Goal: Navigation & Orientation: Find specific page/section

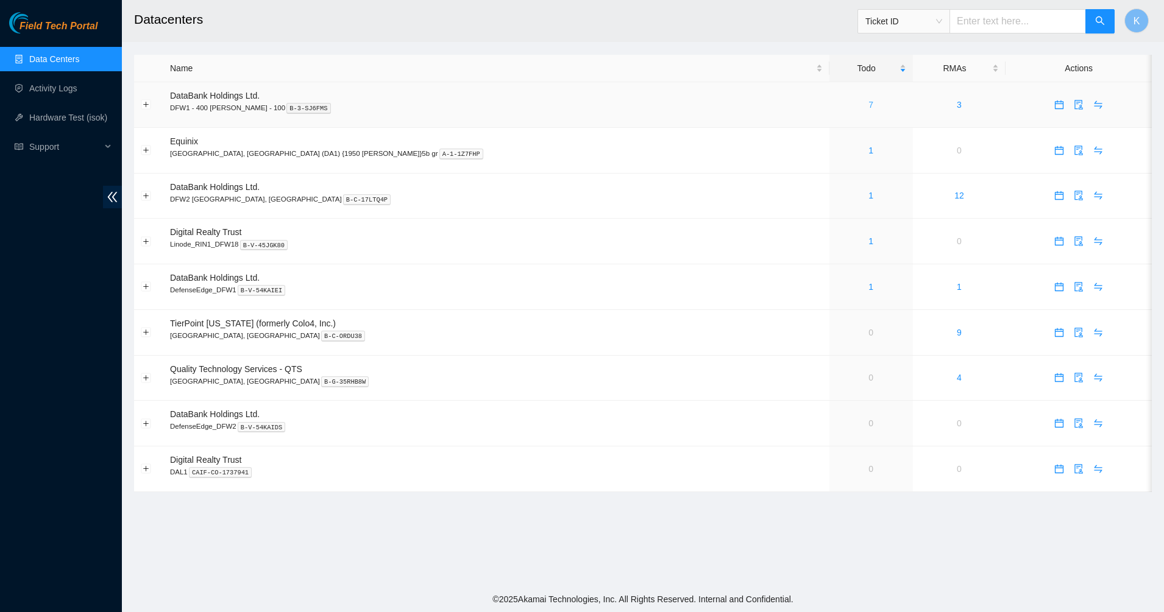
click at [868, 104] on link "7" at bounding box center [870, 105] width 5 height 10
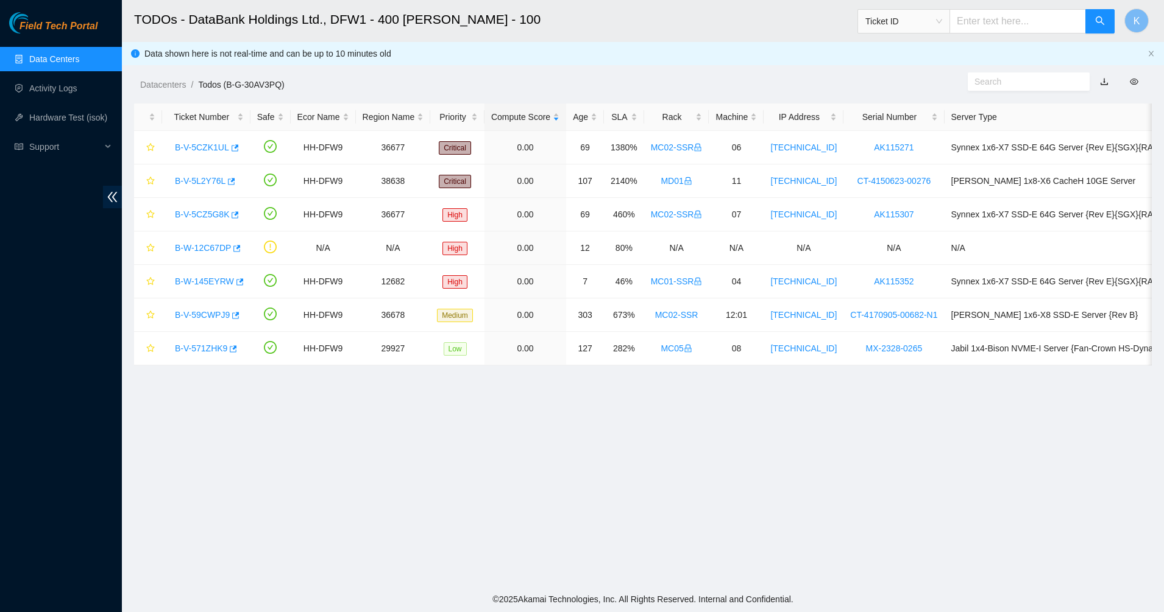
click at [54, 64] on link "Data Centers" at bounding box center [54, 59] width 50 height 10
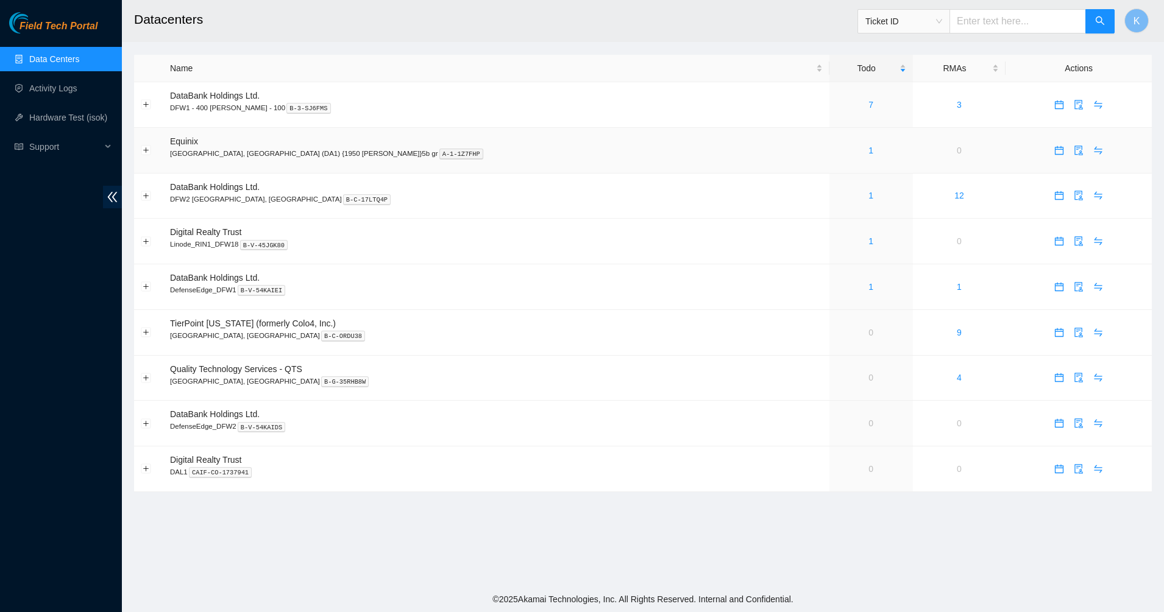
click at [836, 151] on div "1" at bounding box center [871, 150] width 70 height 13
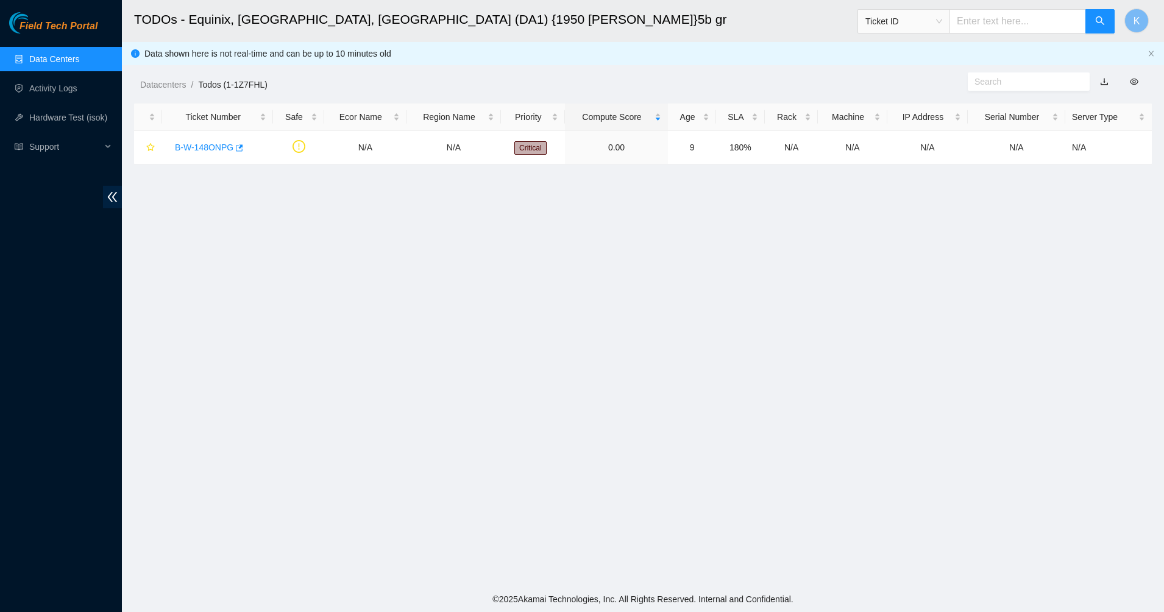
click at [45, 63] on link "Data Centers" at bounding box center [54, 59] width 50 height 10
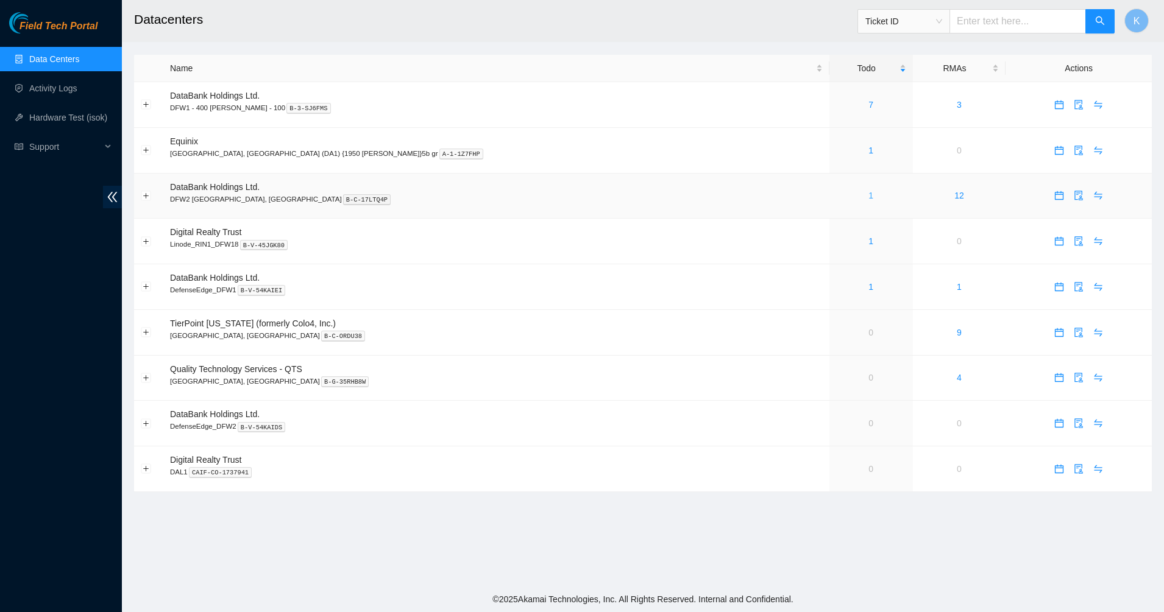
click at [868, 196] on link "1" at bounding box center [870, 196] width 5 height 10
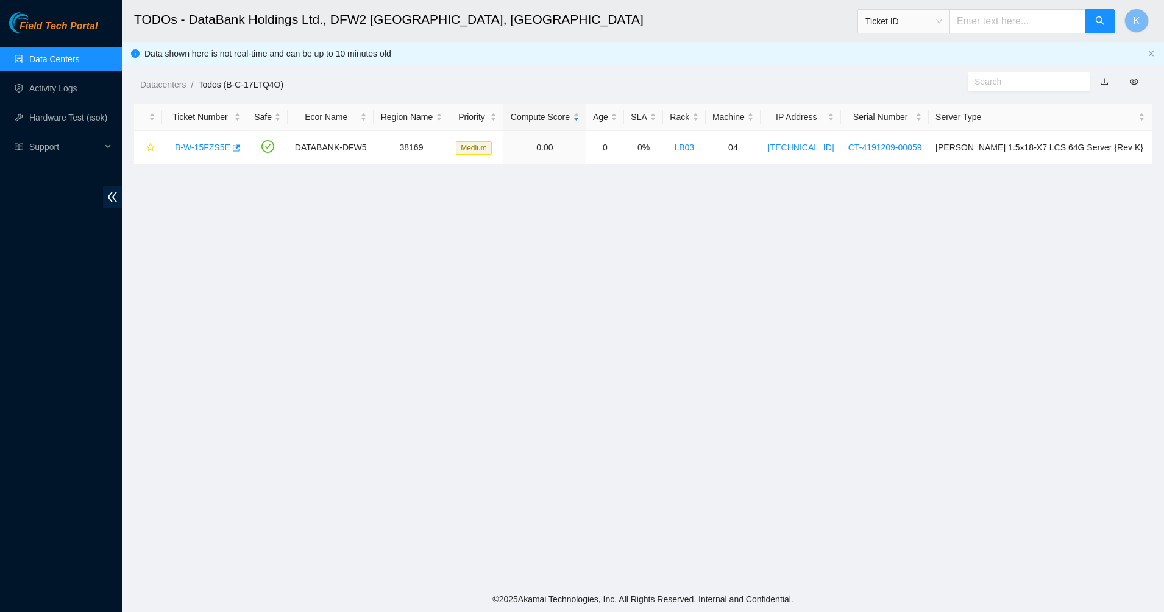
click at [77, 54] on link "Data Centers" at bounding box center [54, 59] width 50 height 10
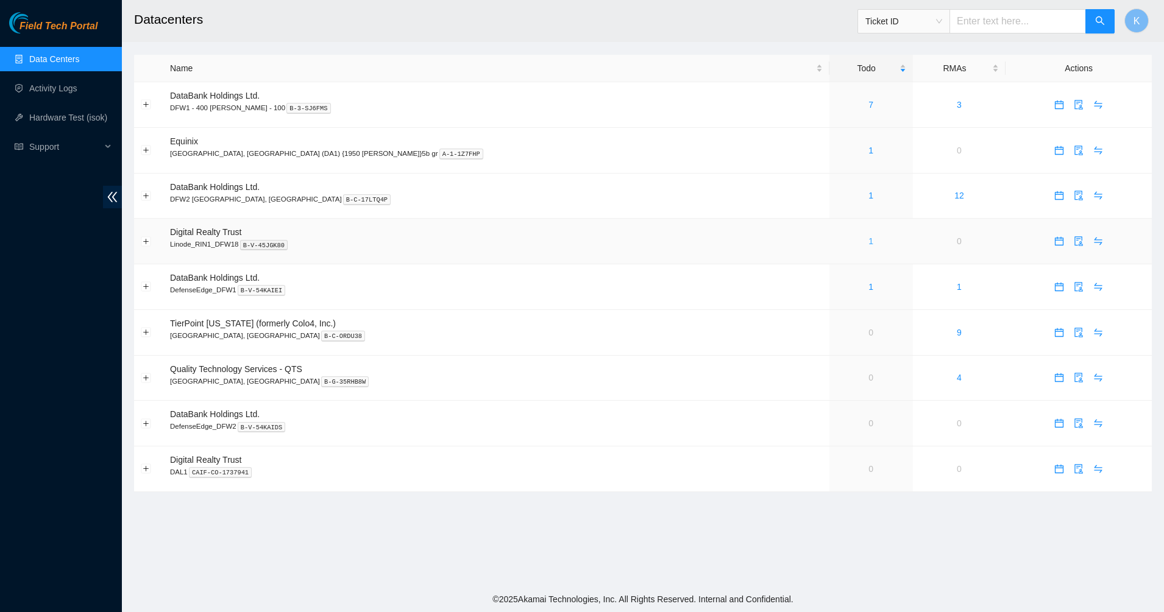
click at [868, 240] on link "1" at bounding box center [870, 241] width 5 height 10
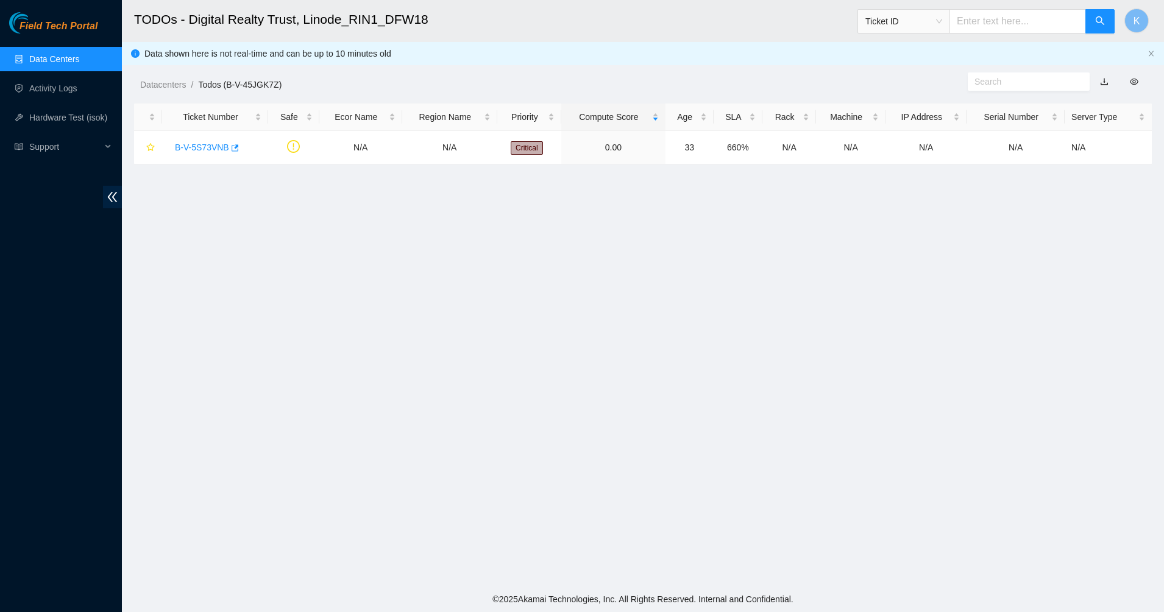
click at [39, 57] on link "Data Centers" at bounding box center [54, 59] width 50 height 10
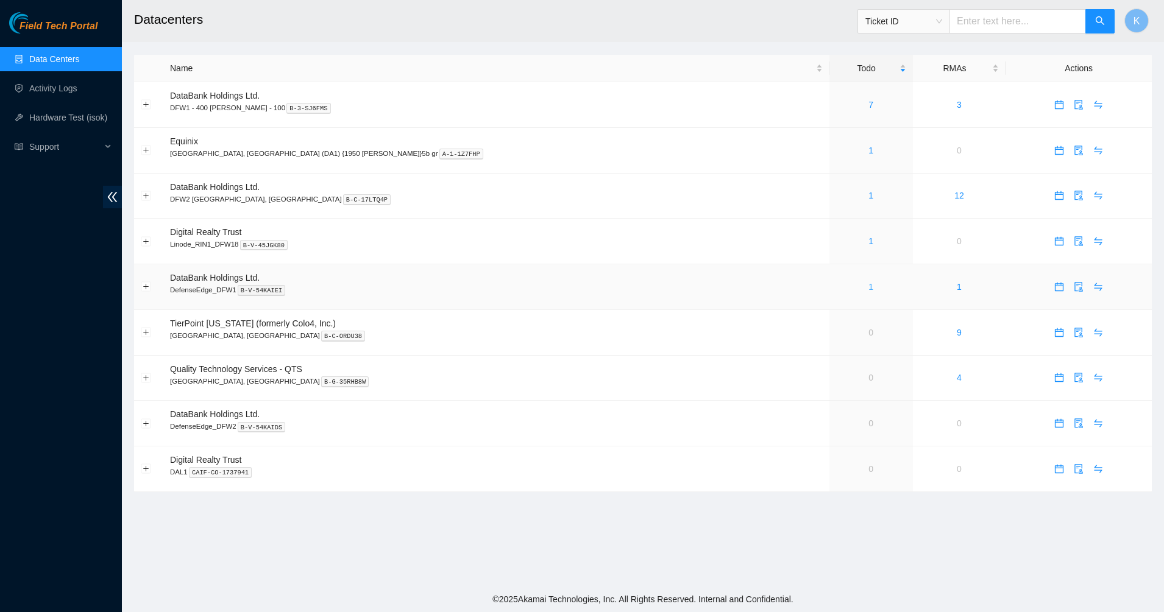
click at [868, 288] on link "1" at bounding box center [870, 287] width 5 height 10
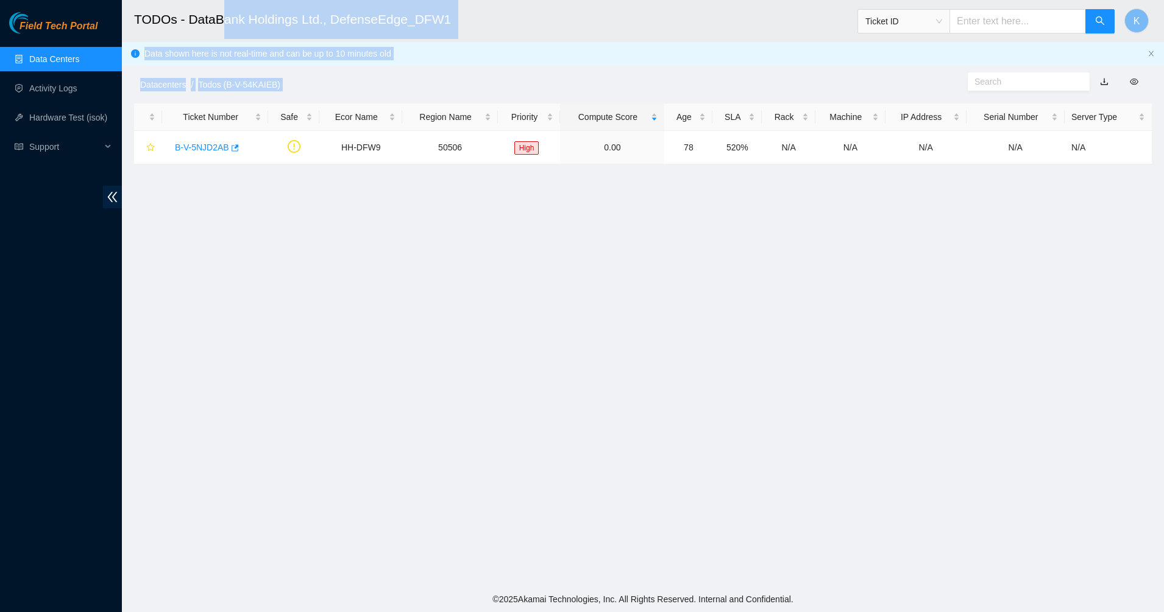
drag, startPoint x: 962, startPoint y: 263, endPoint x: 221, endPoint y: 23, distance: 779.4
click at [221, 23] on main "TODOs - DataBank Holdings Ltd., DefenseEdge_DFW1 Ticket ID K Data shown here is…" at bounding box center [643, 293] width 1042 height 587
click at [221, 23] on h2 "TODOs - DataBank Holdings Ltd., DefenseEdge_DFW1" at bounding box center [533, 19] width 798 height 39
click at [409, 243] on main "TODOs - DataBank Holdings Ltd., DefenseEdge_DFW1 Ticket ID K Data shown here is…" at bounding box center [643, 293] width 1042 height 587
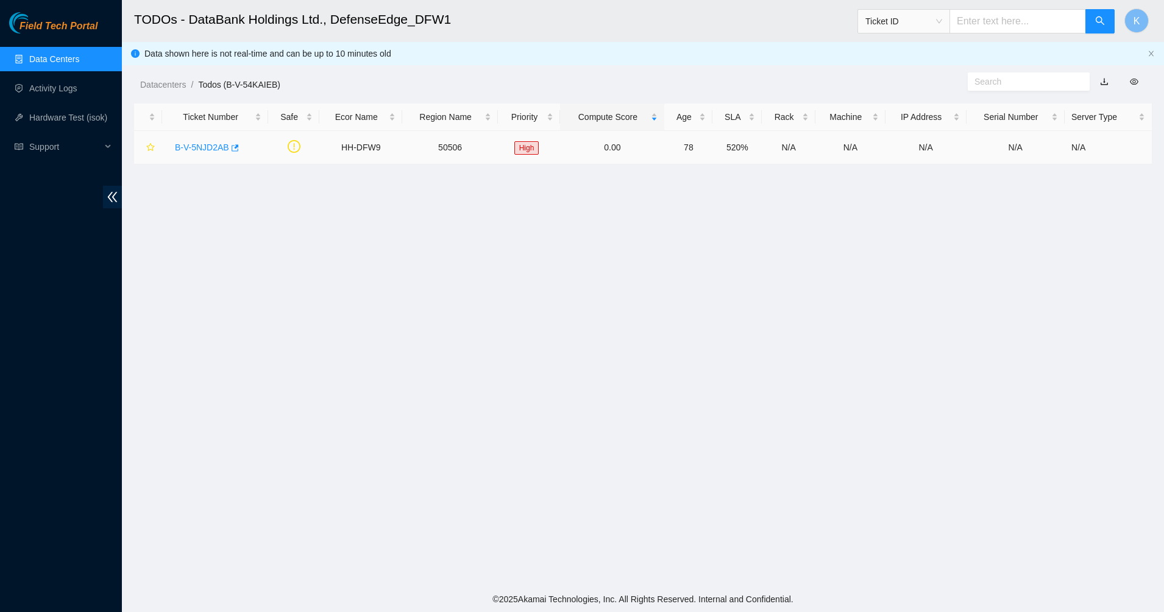
click at [205, 154] on div "B-V-5NJD2AB" at bounding box center [215, 148] width 93 height 20
click at [204, 151] on link "B-V-5NJD2AB" at bounding box center [202, 148] width 54 height 10
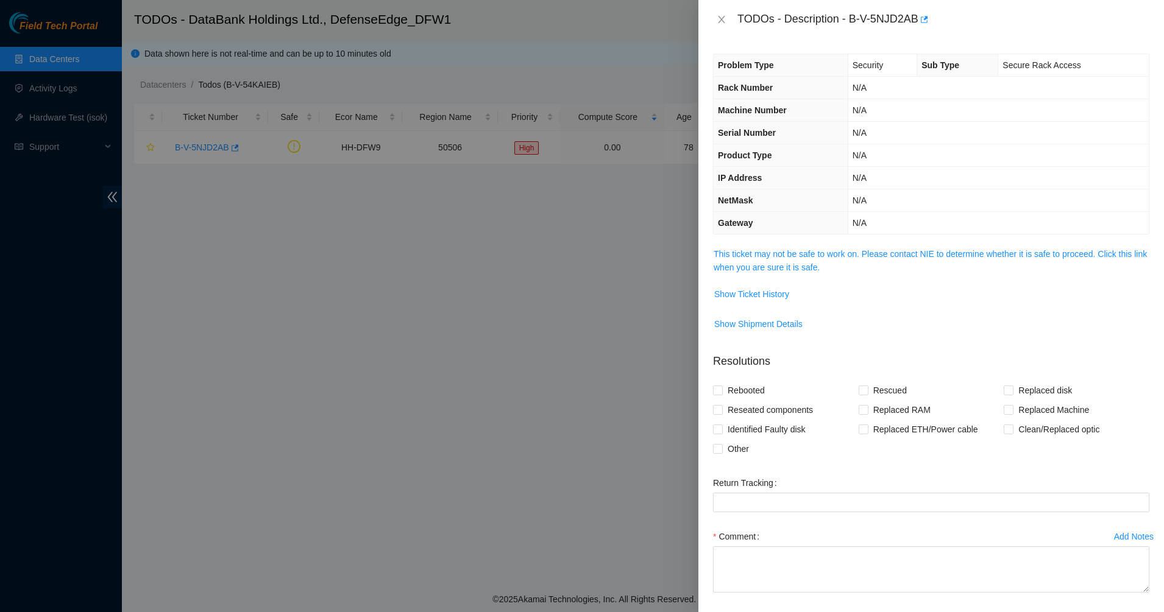
click at [812, 261] on span "This ticket may not be safe to work on. Please contact NIE to determine whether…" at bounding box center [931, 260] width 435 height 27
click at [797, 267] on link "This ticket may not be safe to work on. Please contact NIE to determine whether…" at bounding box center [930, 260] width 433 height 23
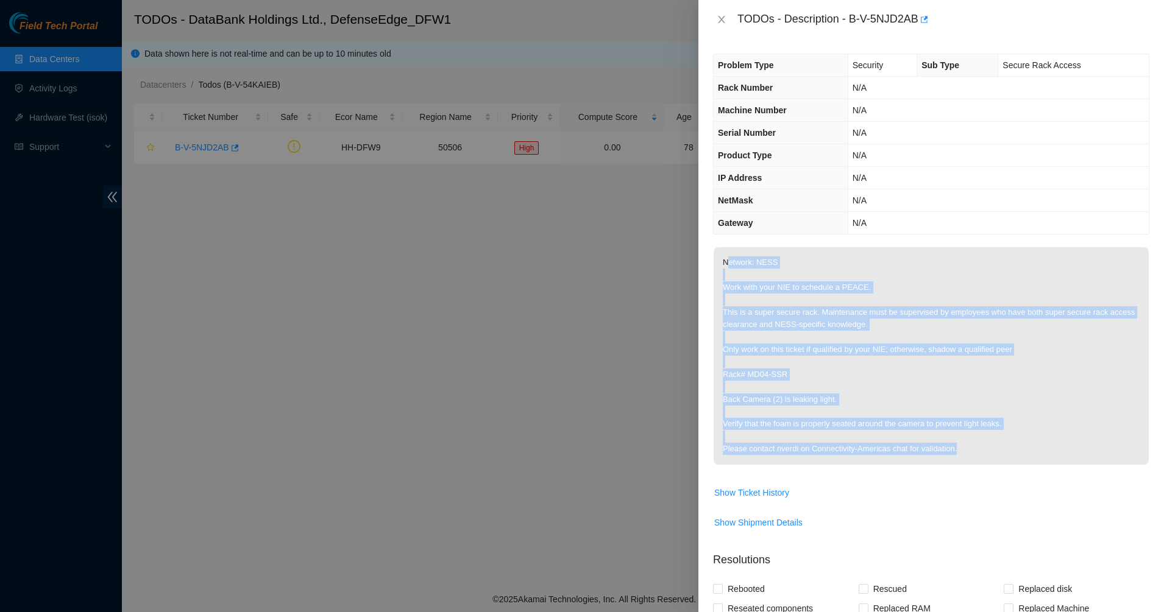
drag, startPoint x: 728, startPoint y: 264, endPoint x: 987, endPoint y: 445, distance: 316.8
click at [987, 445] on p "Network: NESS Work with your NIE to schedule a PEACE. This is a super secure ra…" at bounding box center [931, 356] width 435 height 218
click at [917, 438] on p "Network: NESS Work with your NIE to schedule a PEACE. This is a super secure ra…" at bounding box center [931, 356] width 435 height 218
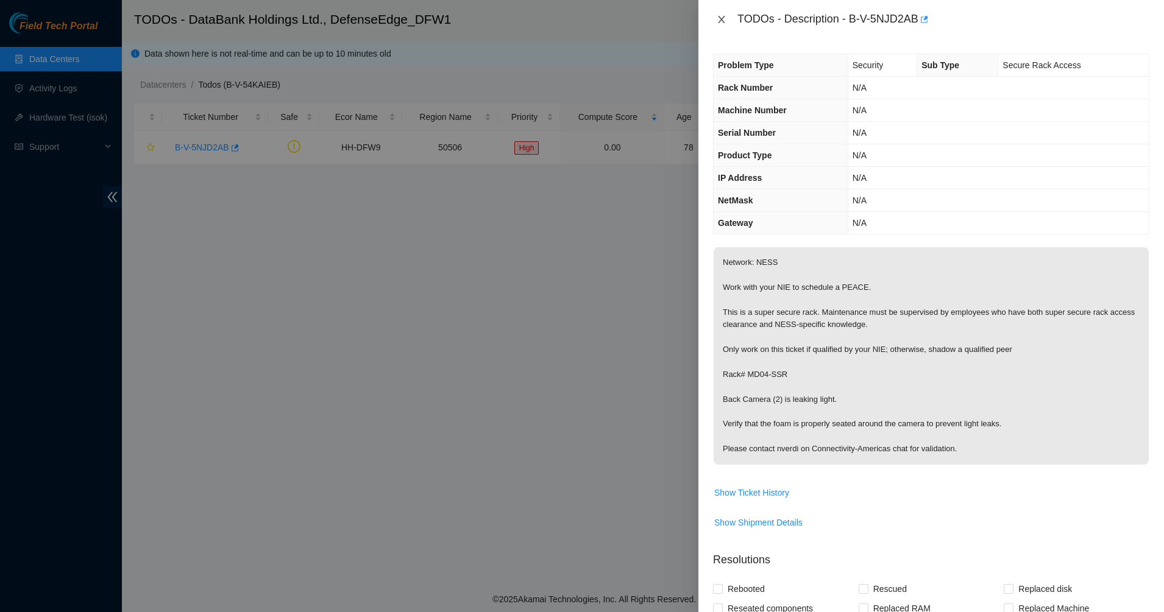
click at [724, 20] on icon "close" at bounding box center [722, 20] width 10 height 10
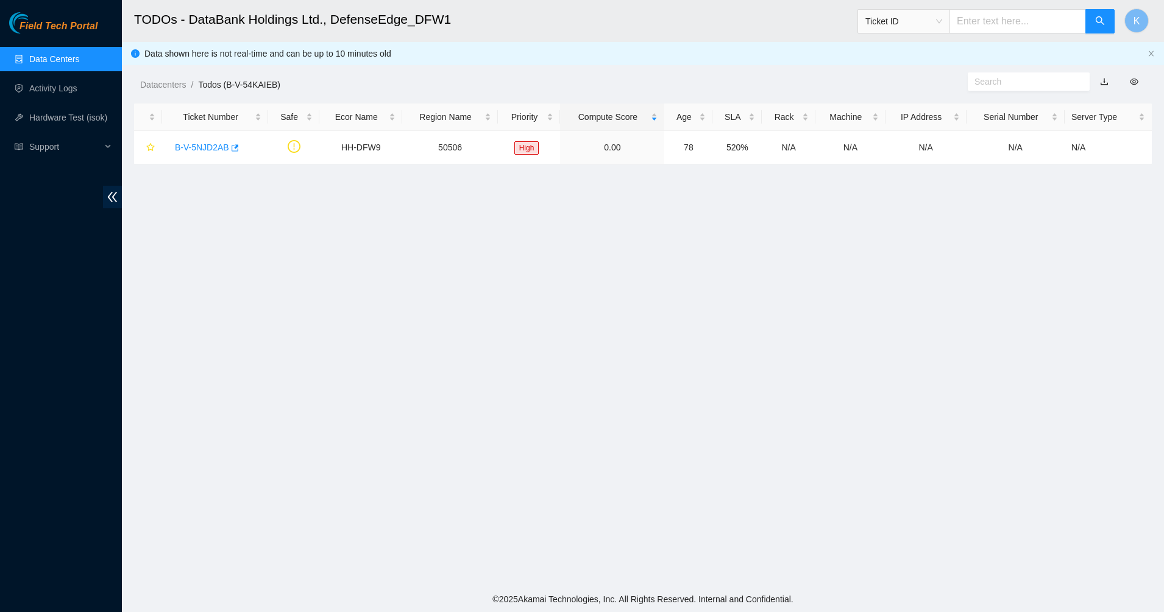
click at [51, 25] on span "Field Tech Portal" at bounding box center [59, 27] width 78 height 12
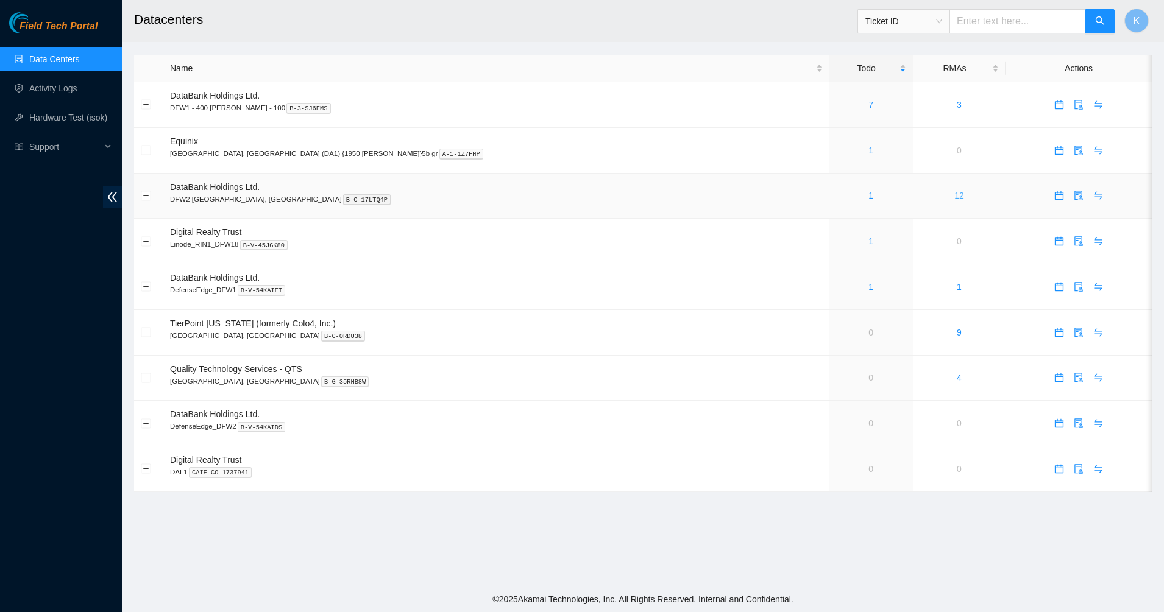
click at [954, 192] on link "12" at bounding box center [959, 196] width 10 height 10
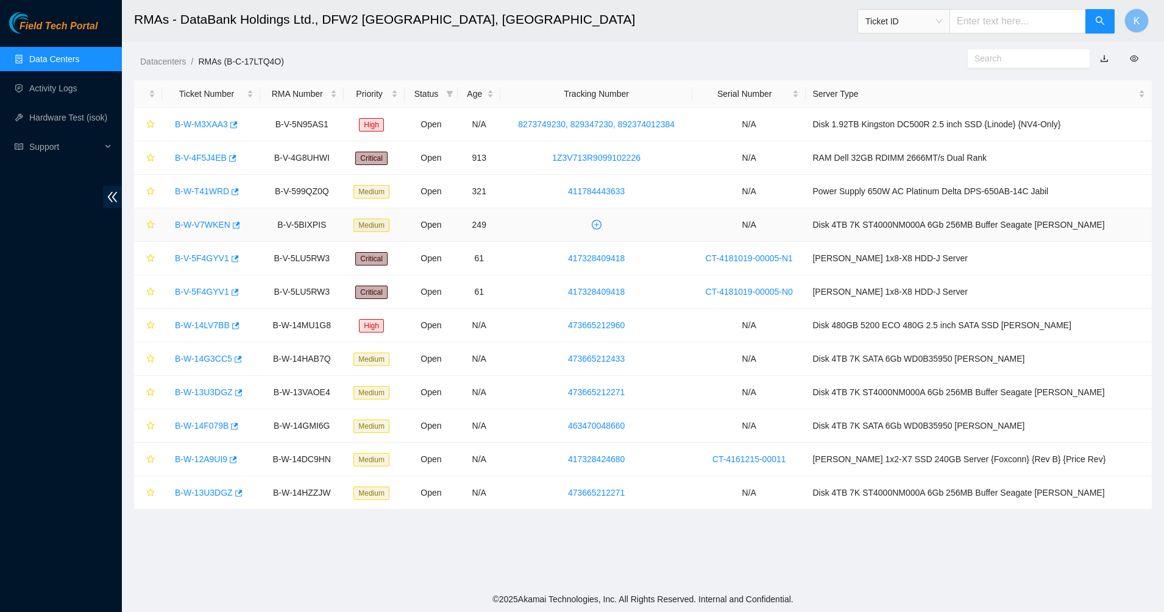
click at [215, 224] on link "B-W-V7WKEN" at bounding box center [202, 225] width 55 height 10
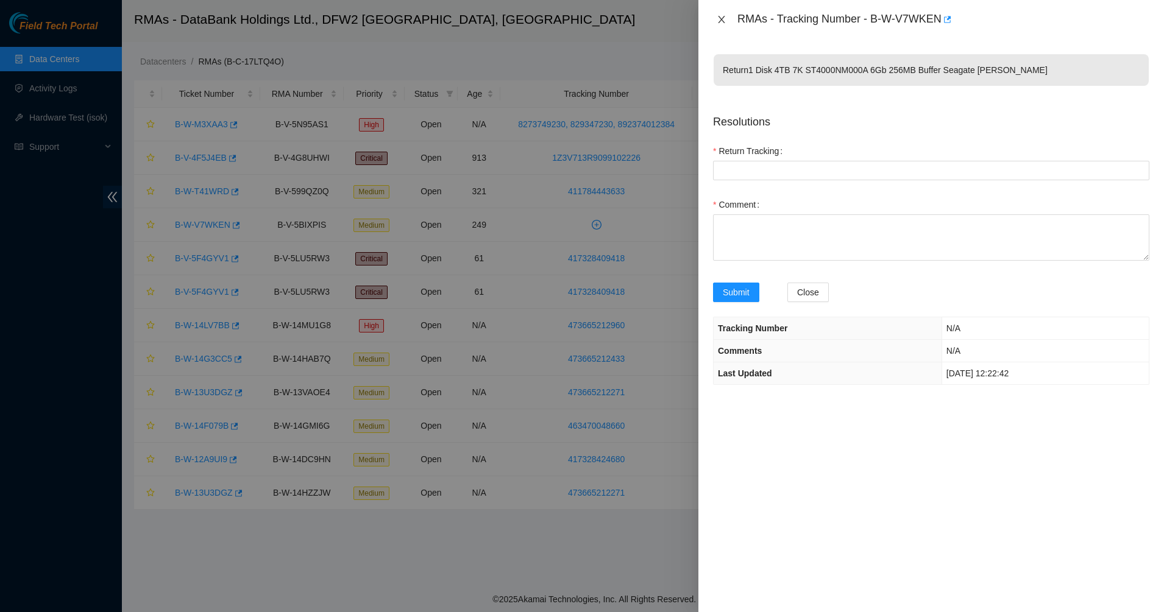
click at [716, 20] on button "Close" at bounding box center [721, 20] width 17 height 12
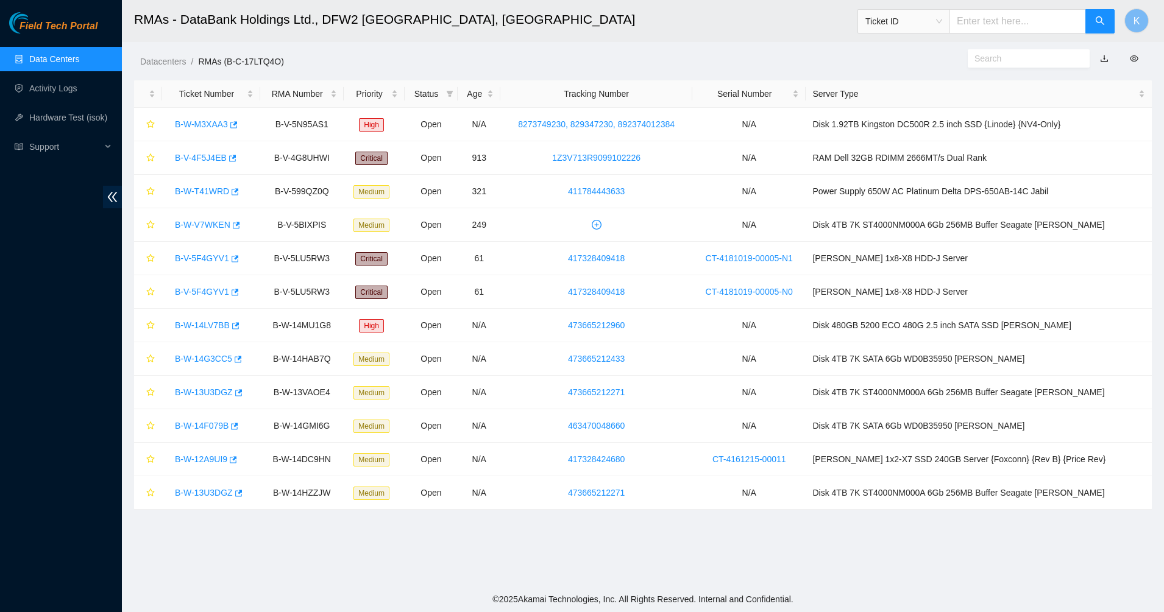
click at [717, 37] on h2 "RMAs - DataBank Holdings Ltd., DFW2 Richardson, TX" at bounding box center [533, 19] width 798 height 39
click at [55, 21] on span "Field Tech Portal" at bounding box center [59, 27] width 78 height 12
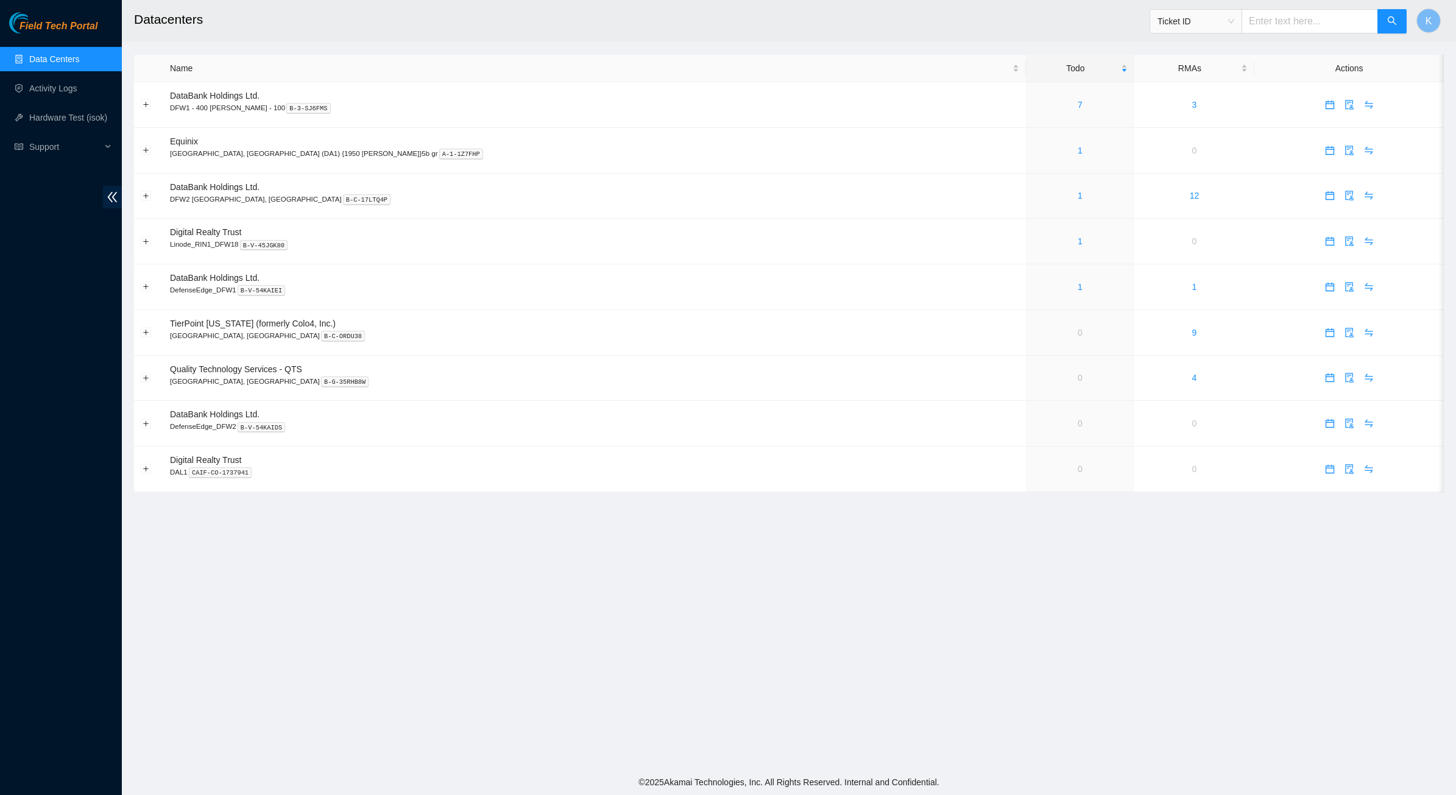
click at [706, 582] on main "Datacenters Ticket ID K Name Todo RMAs Actions DataBank Holdings Ltd. DFW1 - 40…" at bounding box center [789, 385] width 1335 height 770
click at [144, 104] on button "Expand row" at bounding box center [146, 105] width 10 height 10
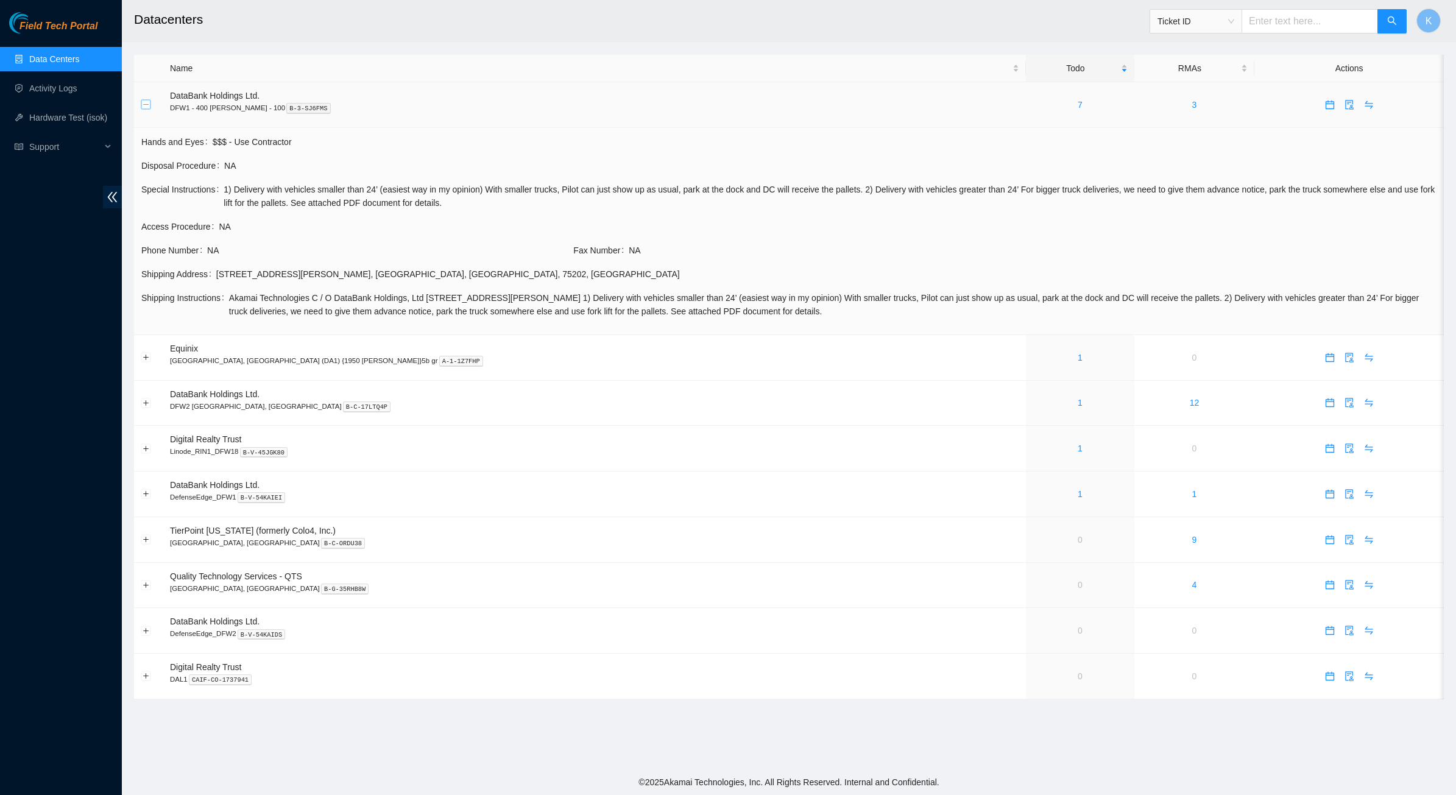
click at [144, 104] on button "Collapse row" at bounding box center [146, 105] width 10 height 10
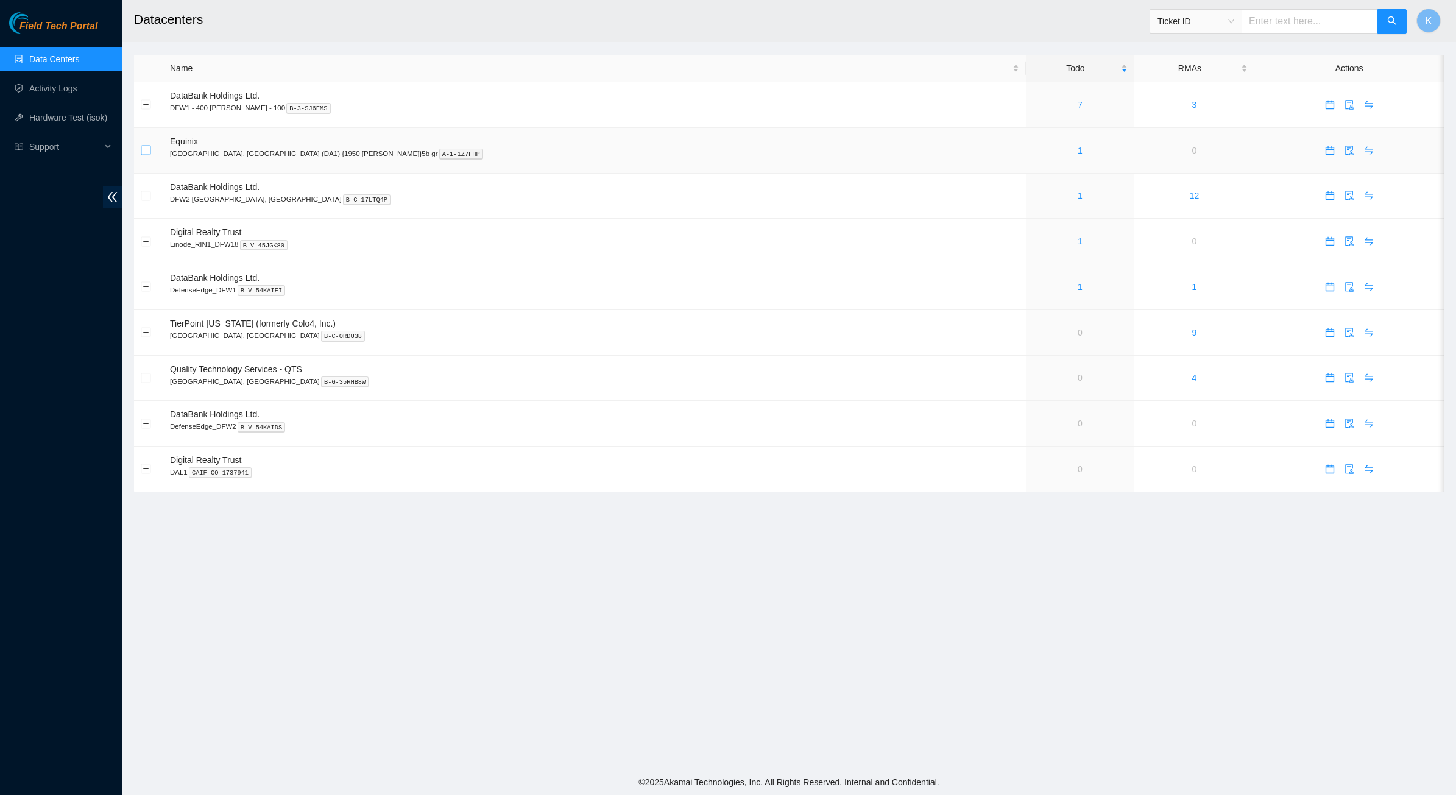
click at [145, 149] on button "Expand row" at bounding box center [146, 151] width 10 height 10
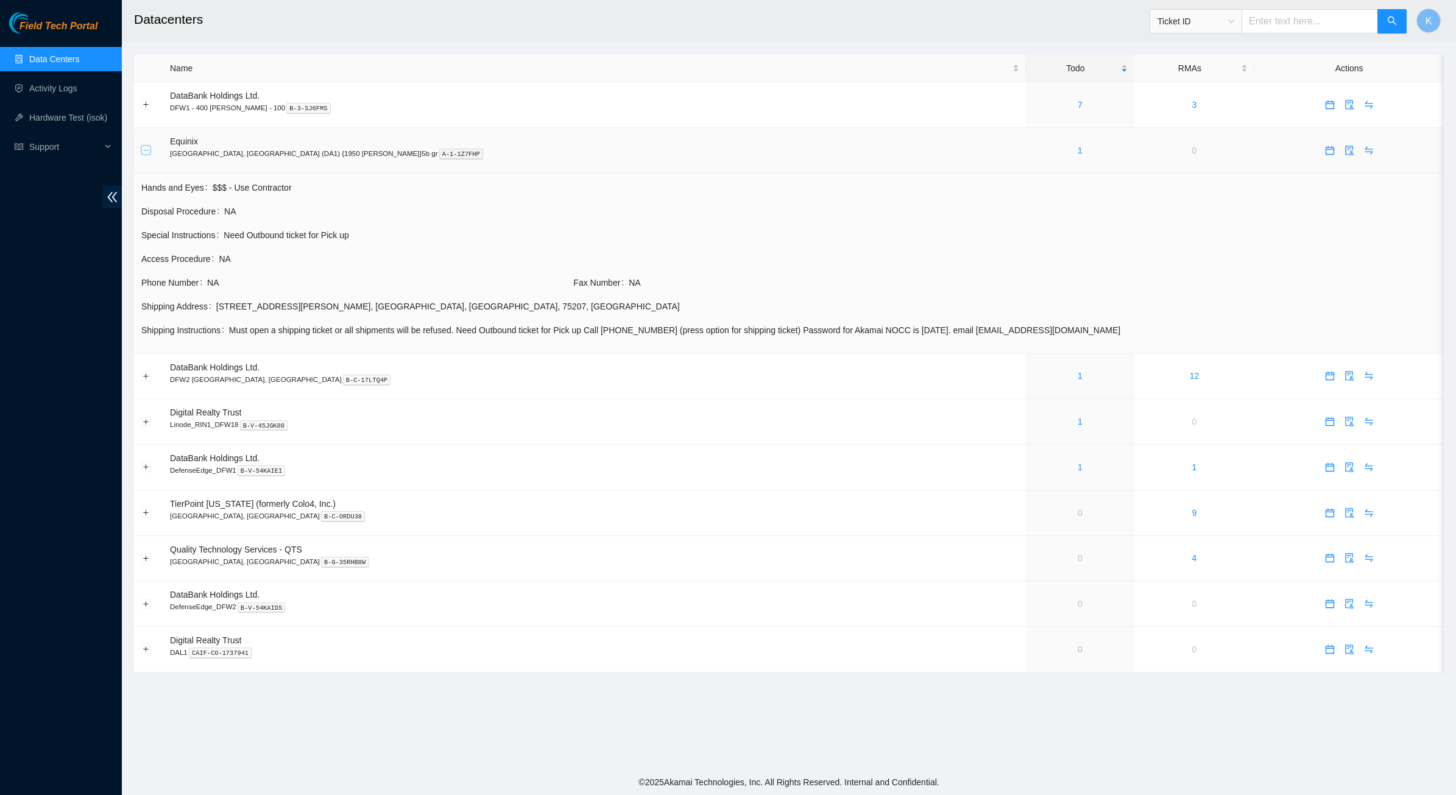
click at [145, 149] on button "Collapse row" at bounding box center [146, 151] width 10 height 10
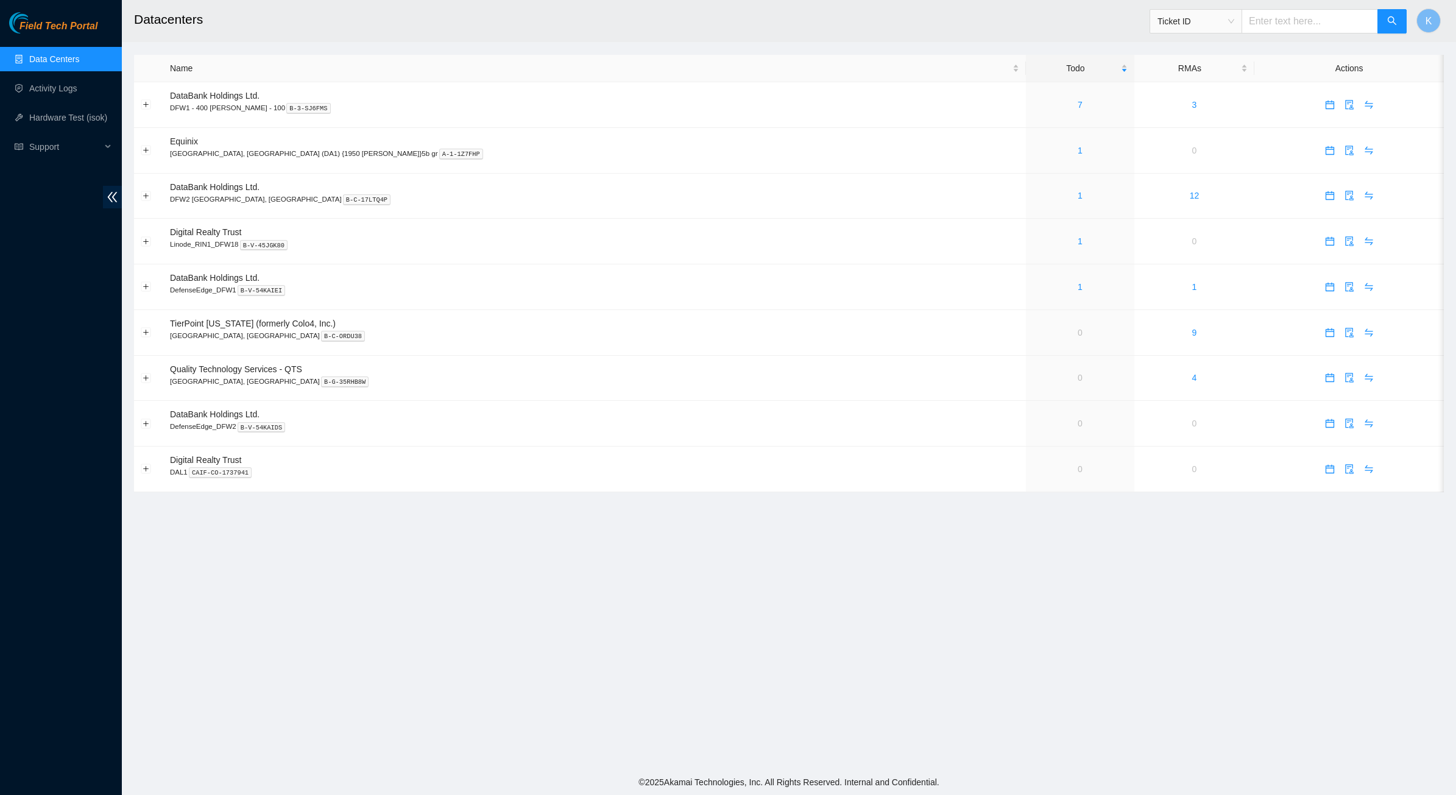
click at [648, 684] on main "Datacenters Ticket ID K Name Todo RMAs Actions DataBank Holdings Ltd. DFW1 - 40…" at bounding box center [789, 385] width 1335 height 770
drag, startPoint x: 917, startPoint y: 561, endPoint x: 1137, endPoint y: 308, distance: 335.3
click at [917, 561] on main "Datacenters Ticket ID K Name Todo RMAs Actions DataBank Holdings Ltd. DFW1 - 40…" at bounding box center [789, 385] width 1335 height 770
click at [1422, 18] on button "K" at bounding box center [1429, 21] width 24 height 24
click at [1319, 102] on link "Logout" at bounding box center [1331, 107] width 26 height 10
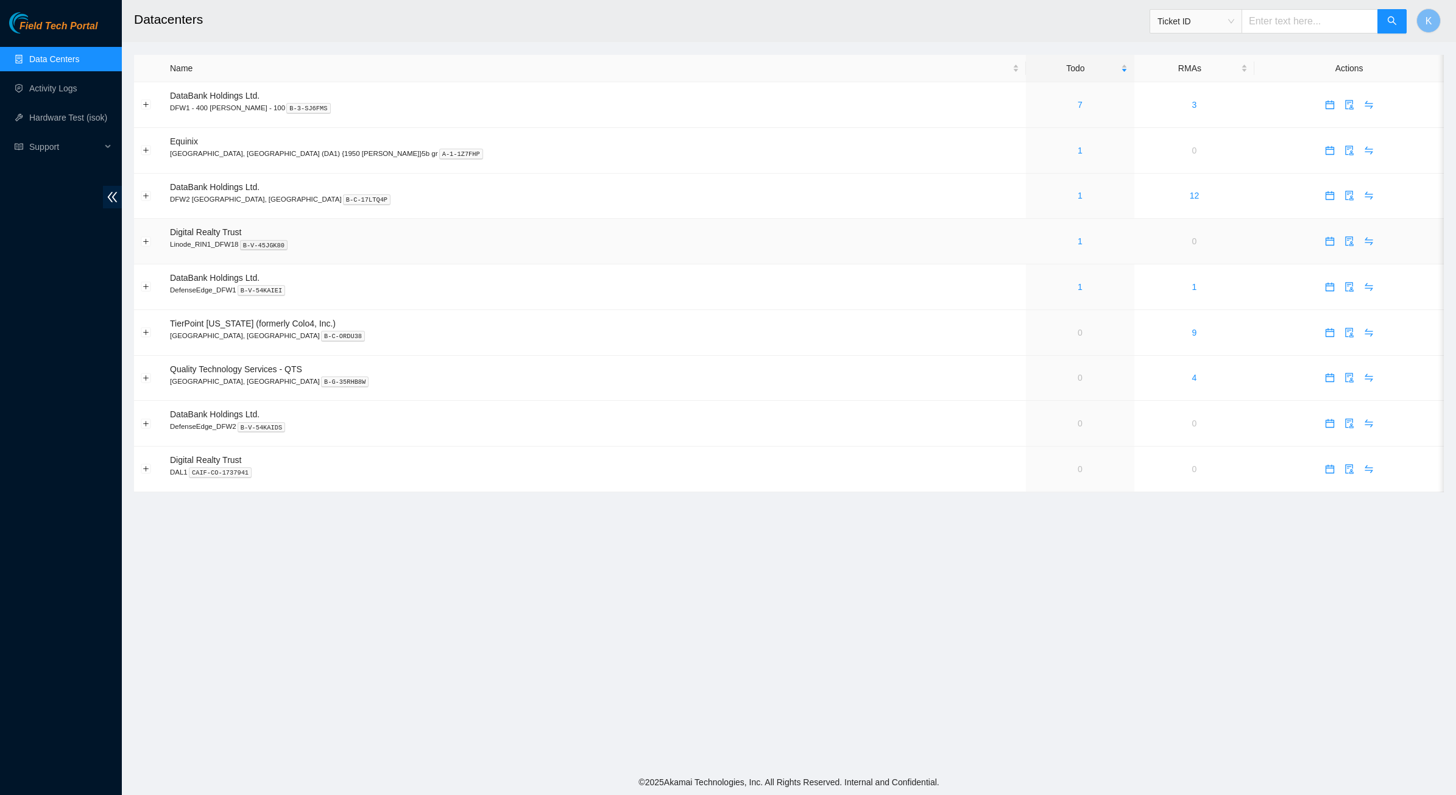
drag, startPoint x: 243, startPoint y: 580, endPoint x: 456, endPoint y: 264, distance: 381.0
click at [242, 580] on main "Datacenters Ticket ID K Name Todo RMAs Actions DataBank Holdings Ltd. DFW1 - 40…" at bounding box center [789, 385] width 1335 height 770
click at [586, 637] on main "Datacenters Ticket ID K Name Todo RMAs Actions DataBank Holdings Ltd. DFW1 - 40…" at bounding box center [789, 385] width 1335 height 770
click at [1056, 548] on main "Datacenters Ticket ID K Name Todo RMAs Actions DataBank Holdings Ltd. DFW1 - 40…" at bounding box center [789, 385] width 1335 height 770
click at [1078, 196] on link "1" at bounding box center [1080, 196] width 5 height 10
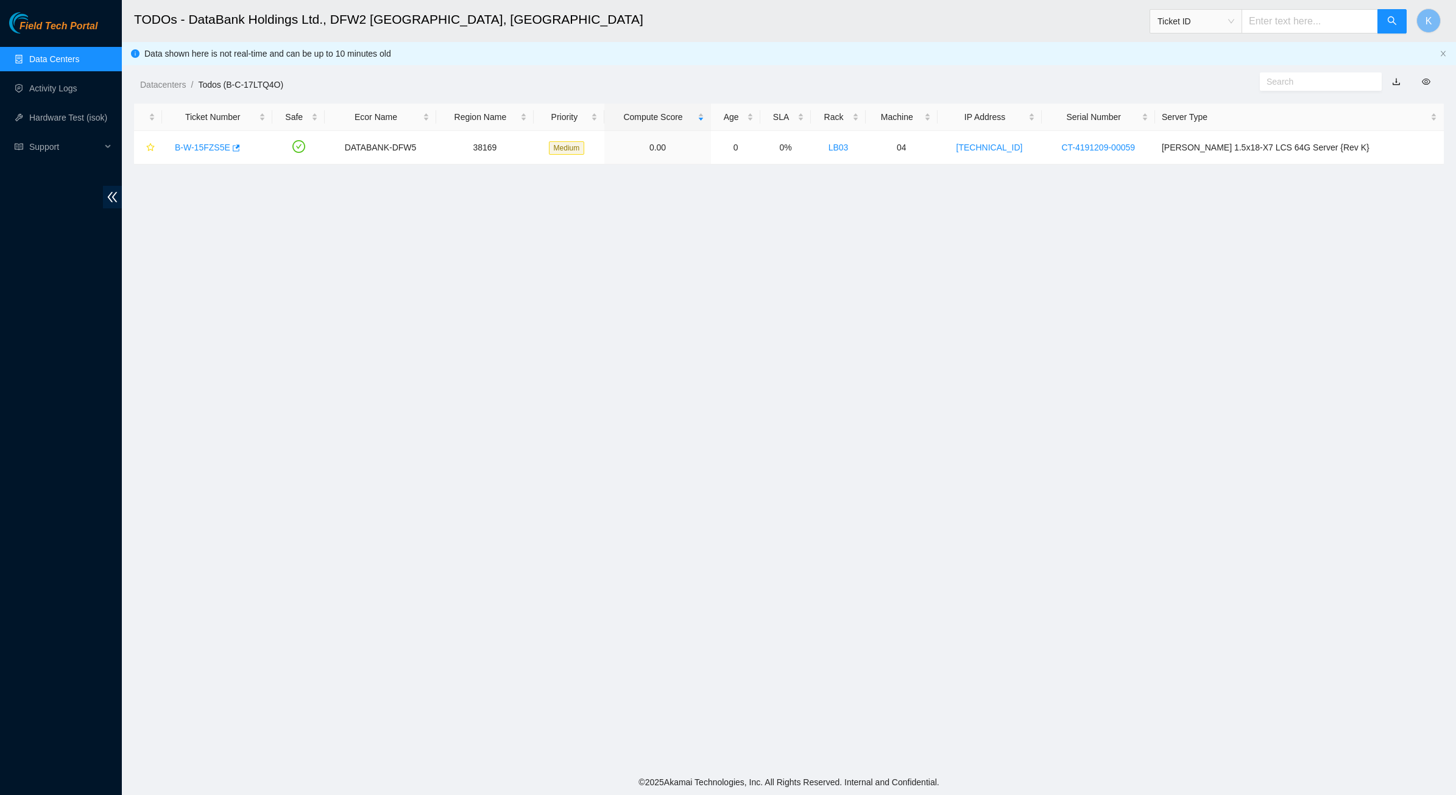
click at [46, 54] on link "Data Centers" at bounding box center [54, 59] width 50 height 10
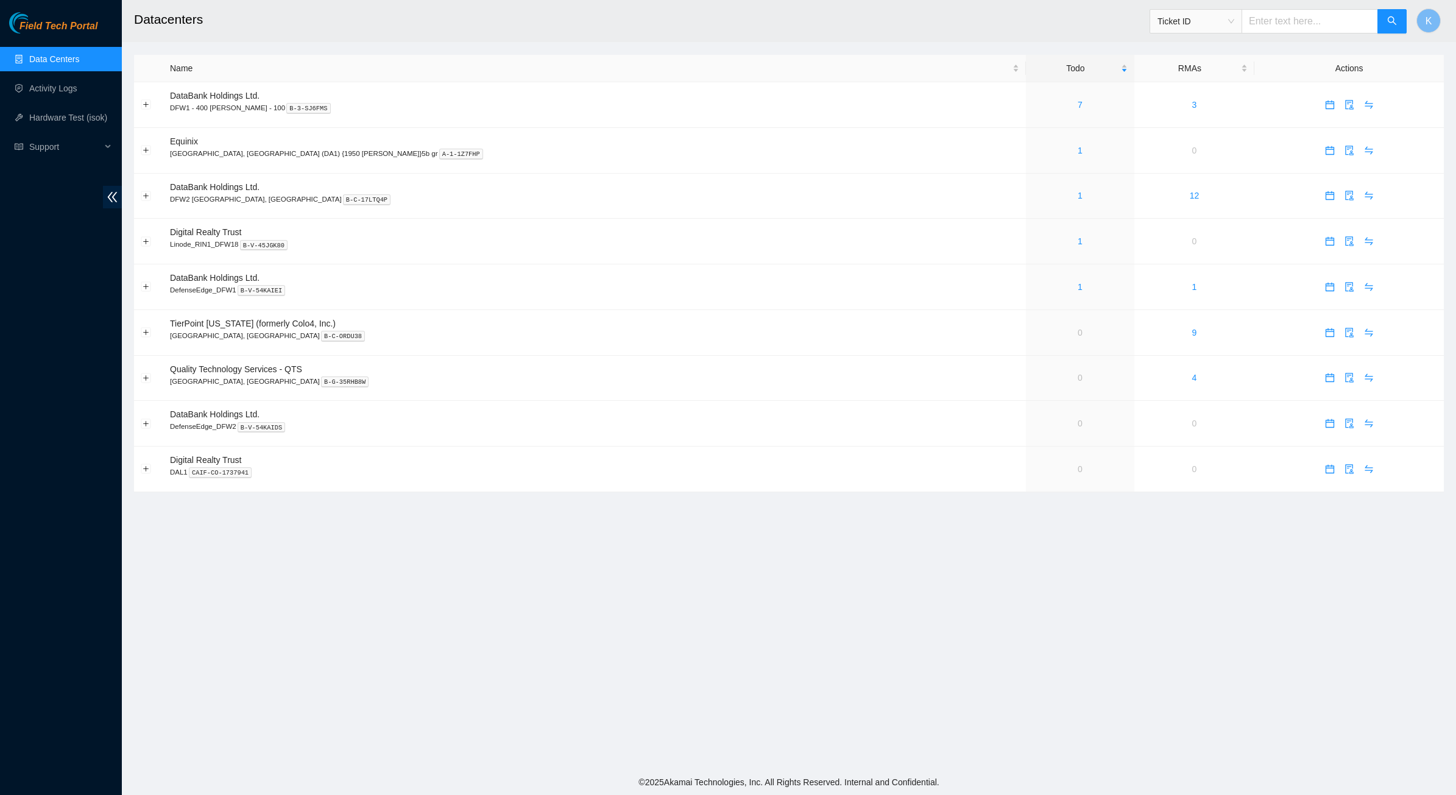
click at [538, 583] on main "Datacenters Ticket ID K Name Todo RMAs Actions DataBank Holdings Ltd. DFW1 - 40…" at bounding box center [789, 385] width 1335 height 770
click at [1438, 16] on button "K" at bounding box center [1429, 21] width 24 height 24
click at [1344, 112] on link "Logout" at bounding box center [1331, 107] width 26 height 10
click at [1424, 17] on button "K" at bounding box center [1429, 21] width 24 height 24
click at [1344, 102] on link "Logout" at bounding box center [1331, 107] width 26 height 10
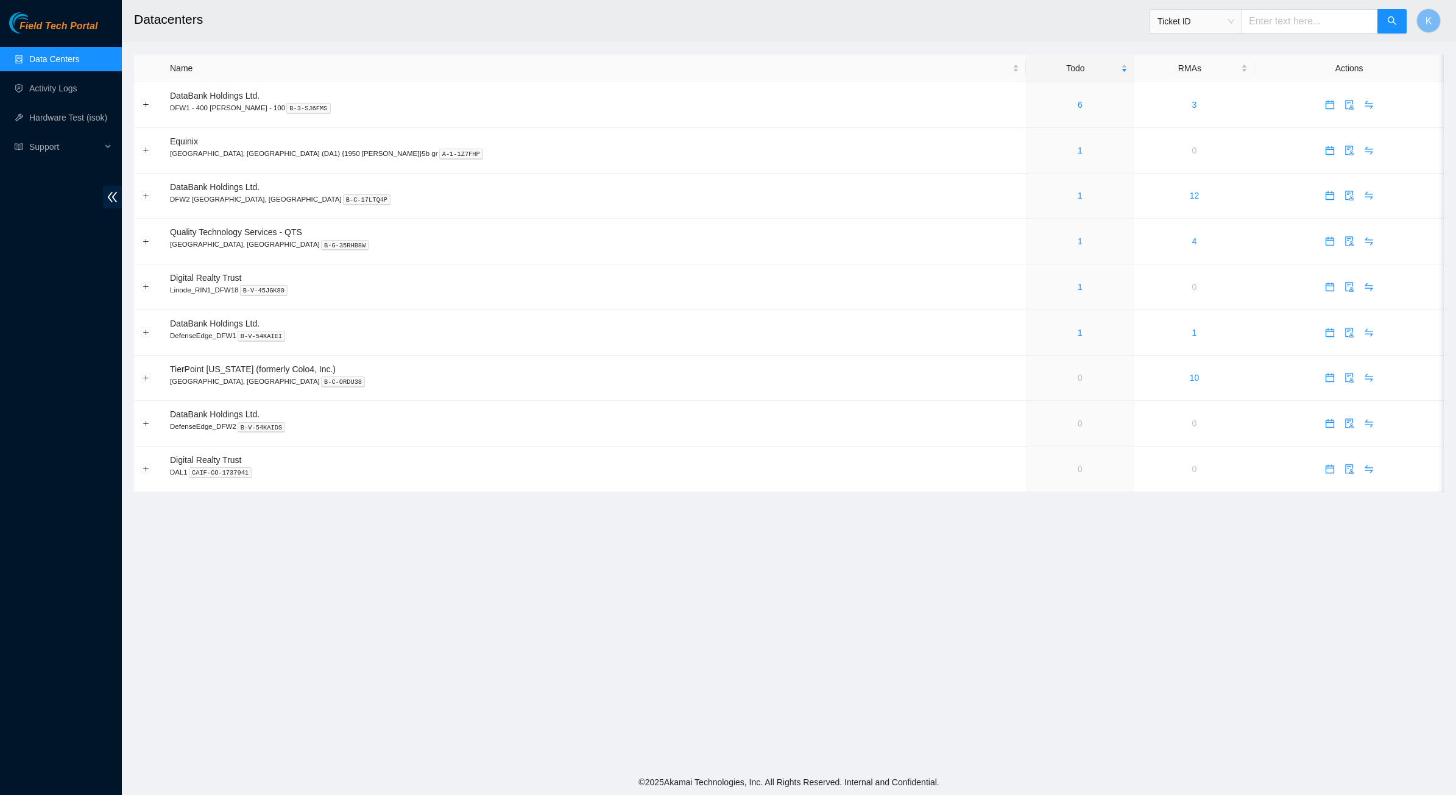
drag, startPoint x: 355, startPoint y: 46, endPoint x: 678, endPoint y: 675, distance: 706.7
click at [678, 675] on main "Datacenters Ticket ID K Name Todo RMAs Actions DataBank Holdings Ltd. DFW1 - 40…" at bounding box center [789, 385] width 1335 height 770
click at [1421, 20] on button "K" at bounding box center [1429, 21] width 24 height 24
click at [1338, 84] on link "Profile" at bounding box center [1330, 79] width 24 height 10
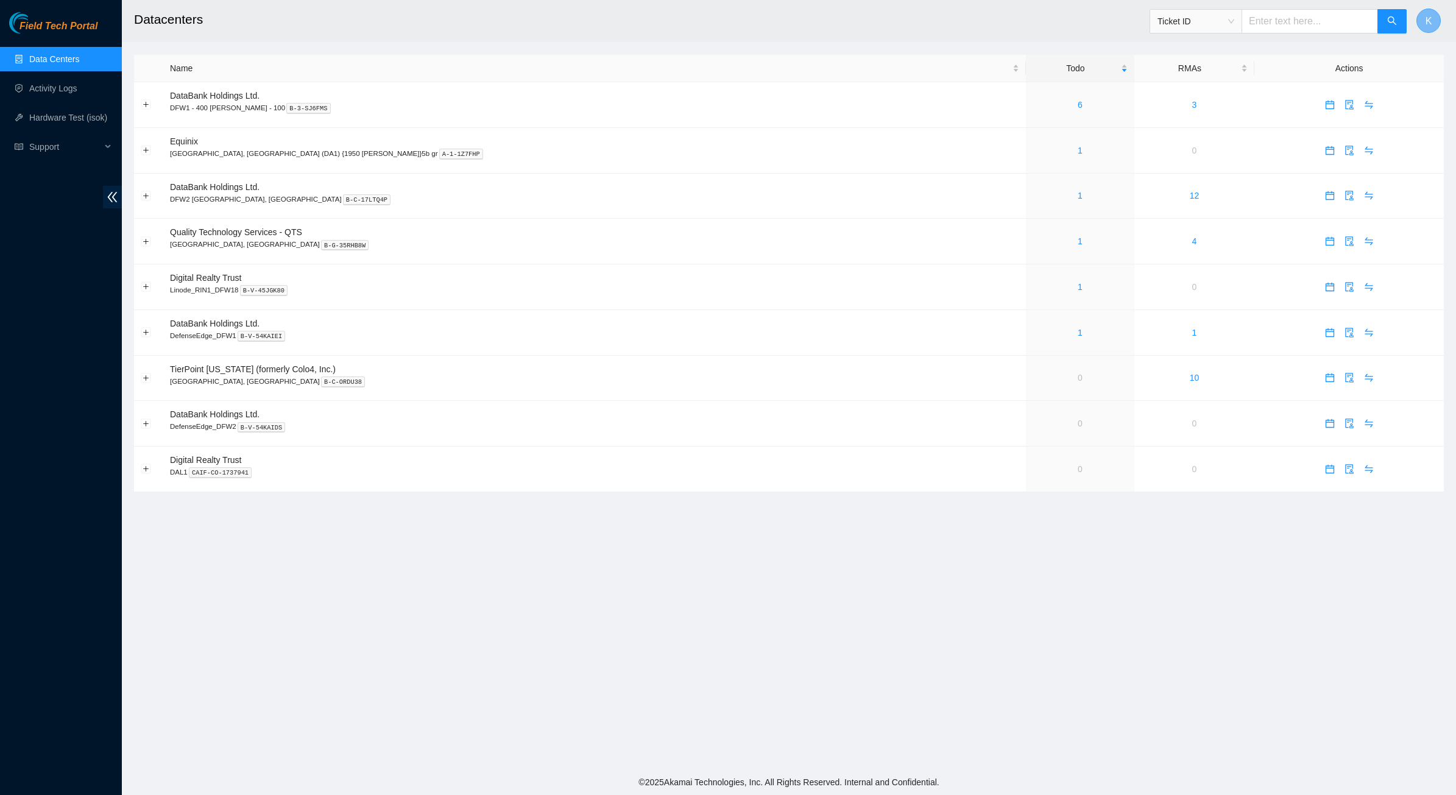
click at [1424, 16] on button "K" at bounding box center [1429, 21] width 24 height 24
click at [1321, 112] on link "Logout" at bounding box center [1331, 107] width 26 height 10
